Goal: Task Accomplishment & Management: Use online tool/utility

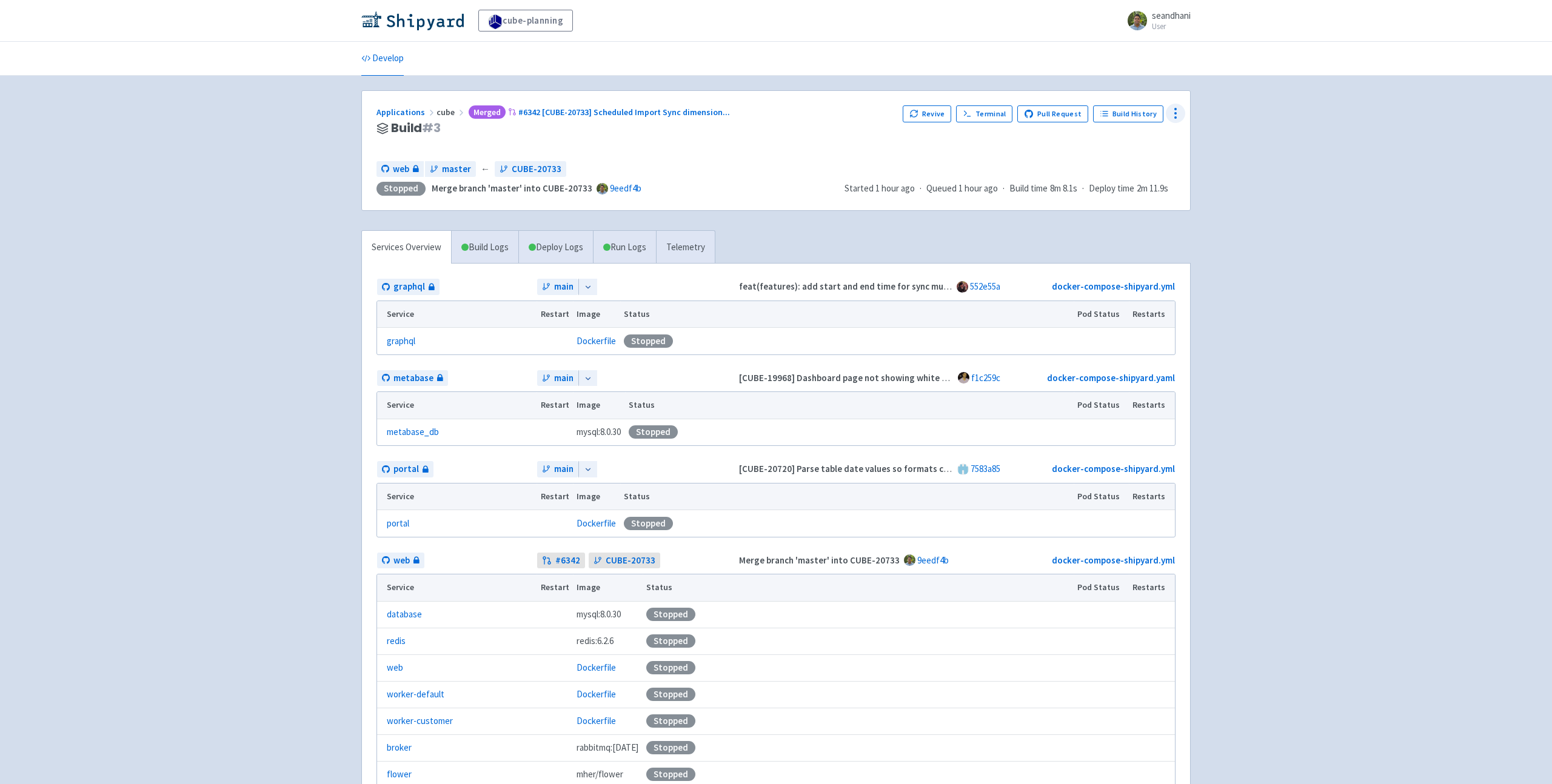
click at [1170, 116] on icon at bounding box center [1176, 114] width 15 height 15
click at [954, 157] on div "Applications cube Merged #6342 [CUBE-20733] Scheduled Import Sync dimension ...…" at bounding box center [775, 150] width 828 height 120
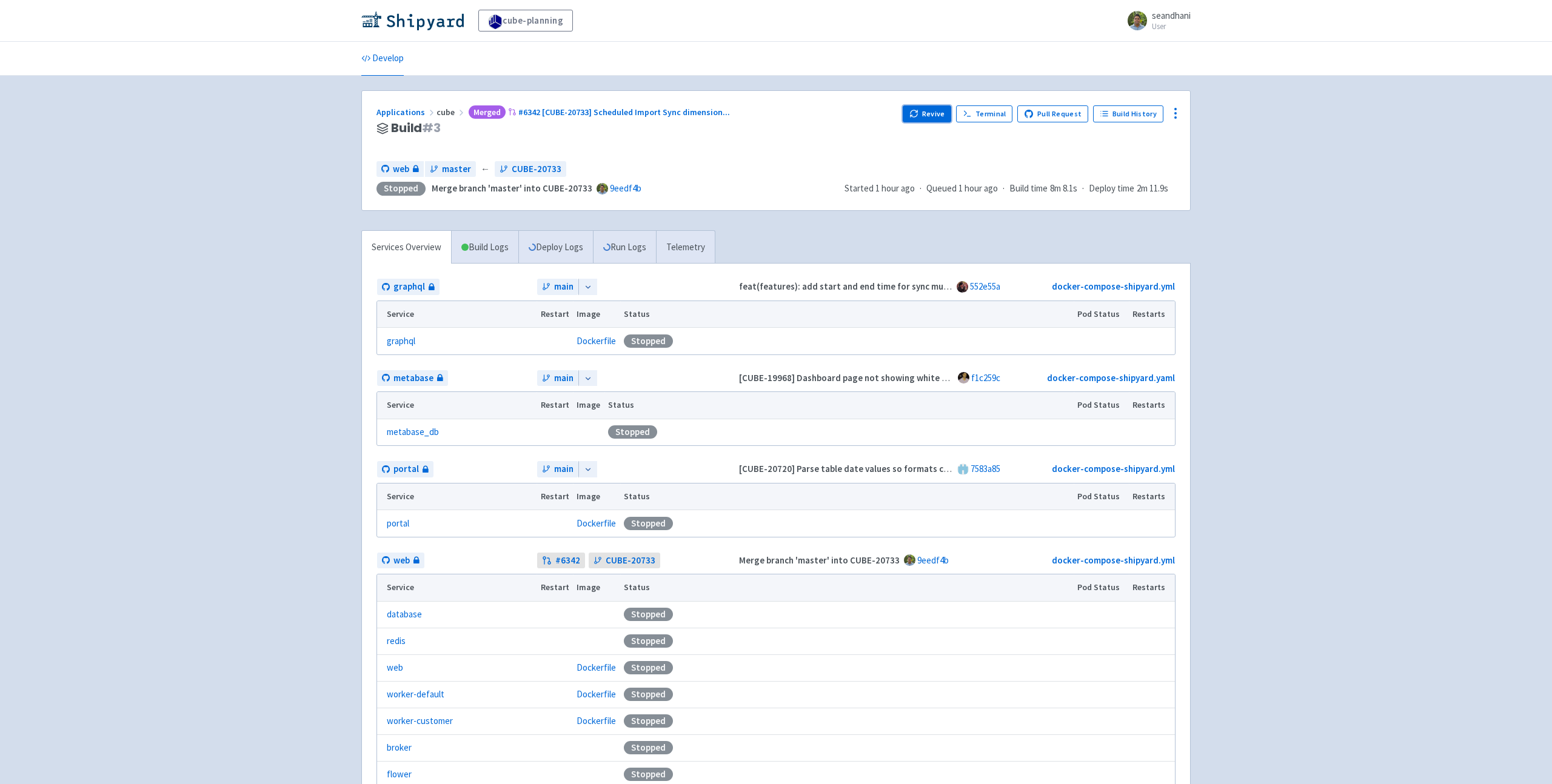
click at [931, 114] on button "Revive" at bounding box center [927, 114] width 49 height 17
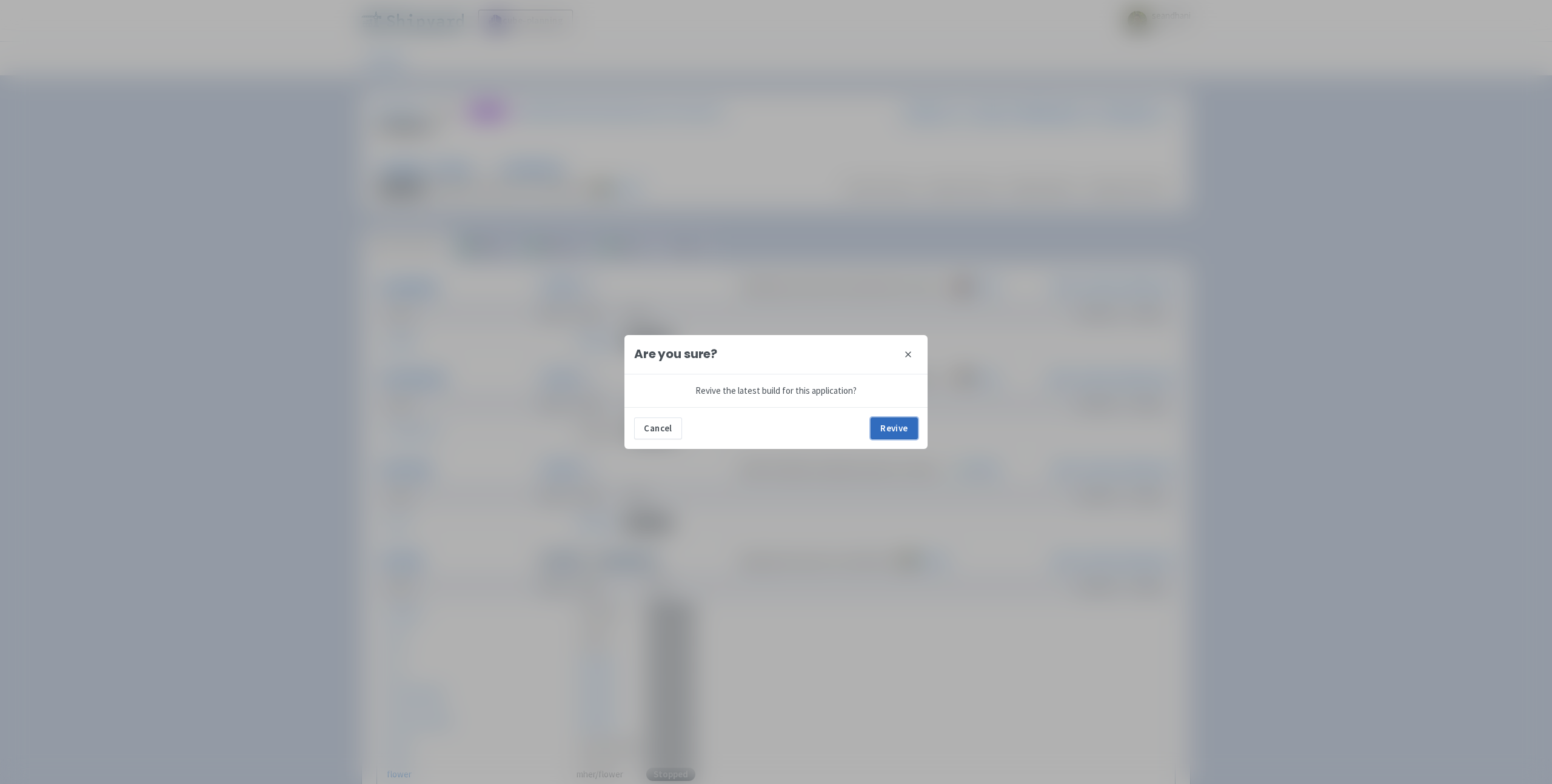
click at [883, 428] on button "Revive" at bounding box center [894, 428] width 47 height 21
